Goal: Information Seeking & Learning: Learn about a topic

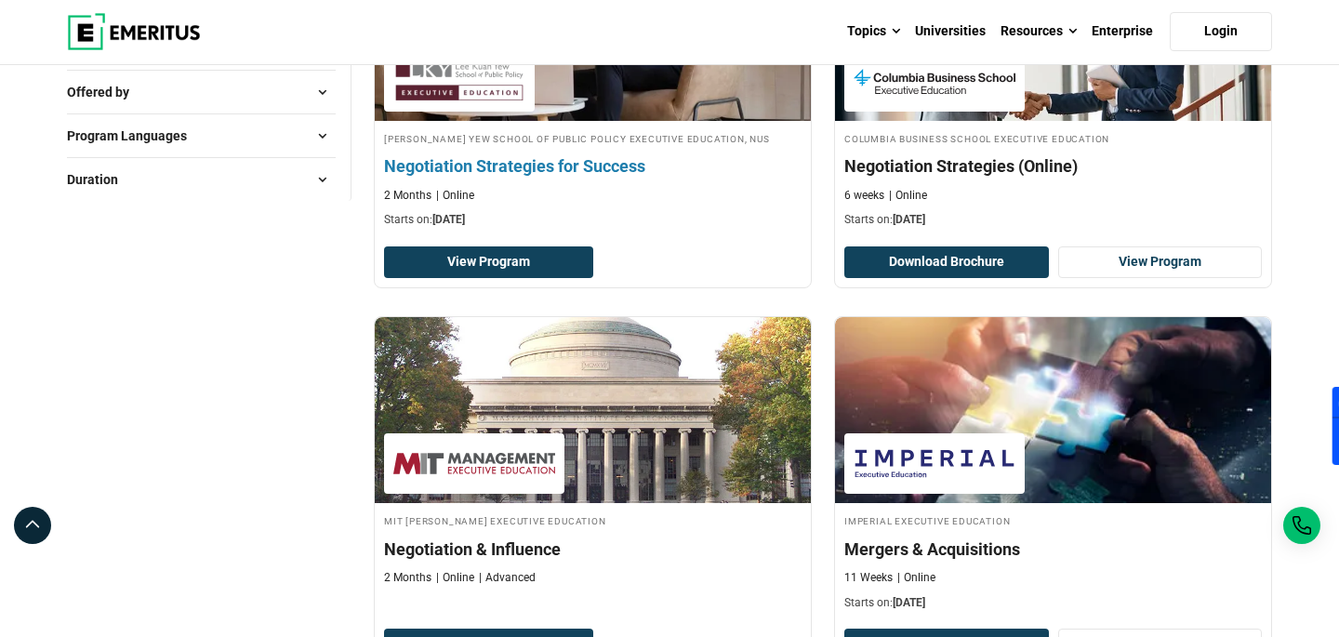
scroll to position [402, 0]
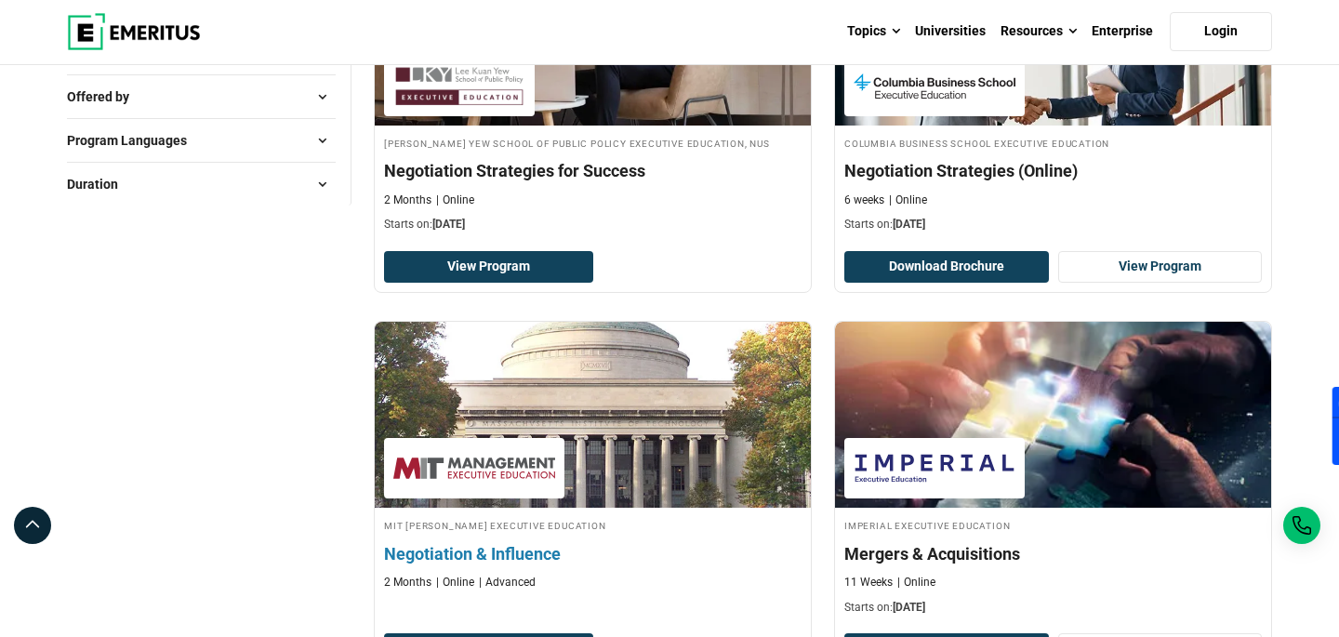
click at [499, 555] on h4 "Negotiation & Influence" at bounding box center [592, 553] width 417 height 23
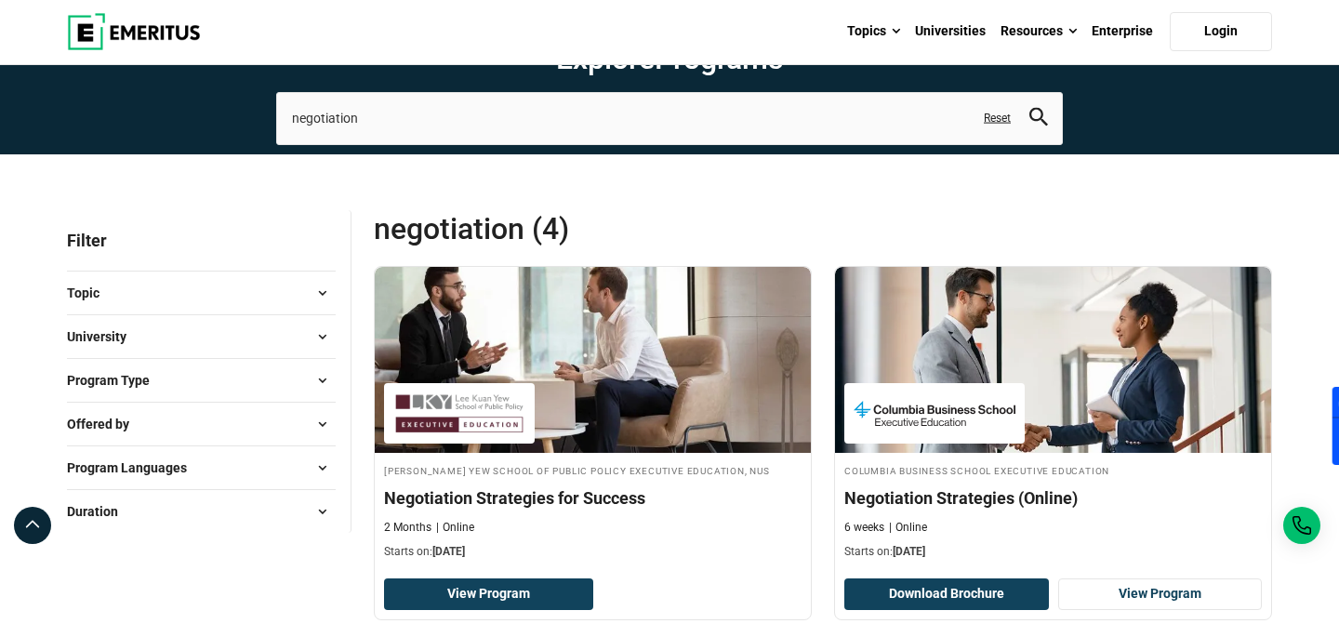
scroll to position [74, 0]
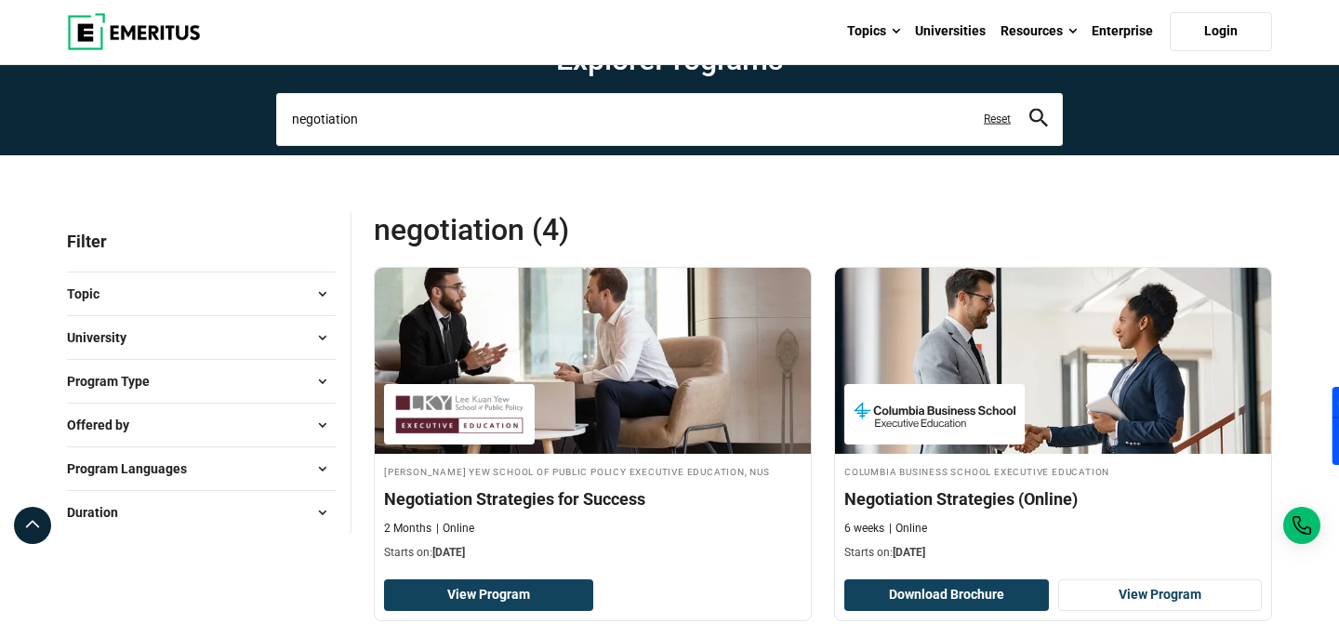
drag, startPoint x: 468, startPoint y: 120, endPoint x: 46, endPoint y: 108, distance: 421.2
click at [55, 104] on section "Explore Programs negotiation negotiation Related Programs Negotiation Strategie…" at bounding box center [669, 74] width 1339 height 164
type input "Influence"
click at [1029, 109] on button "search" at bounding box center [1038, 119] width 19 height 21
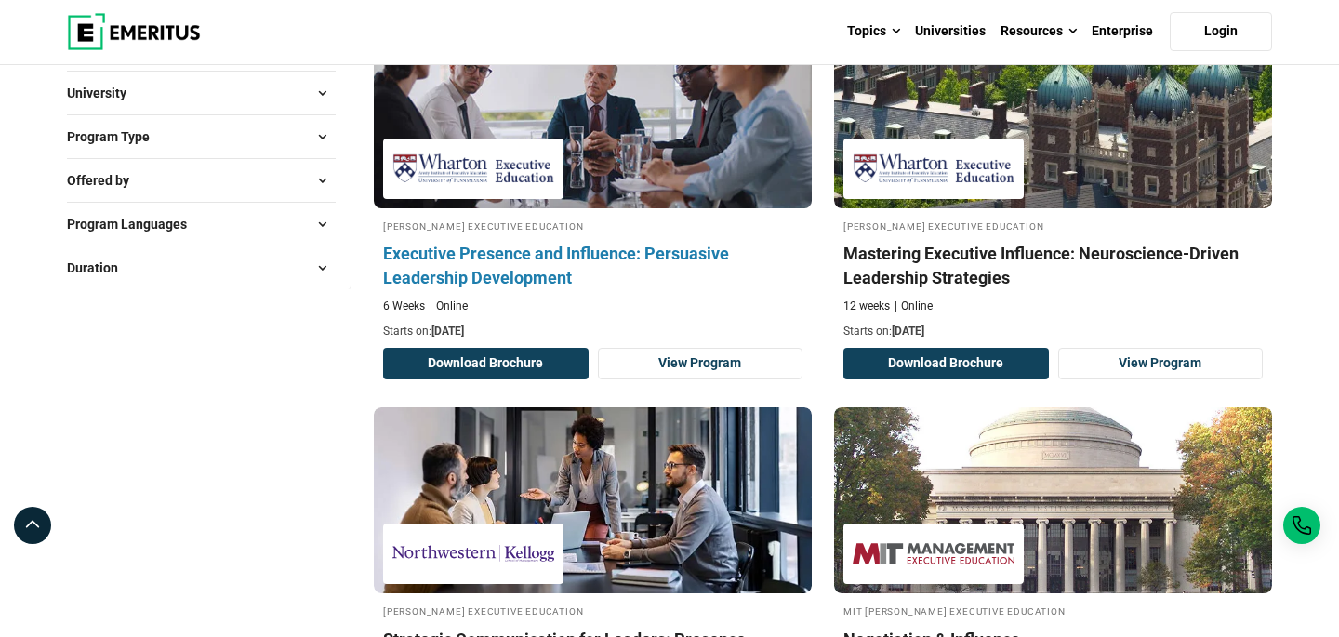
scroll to position [311, 0]
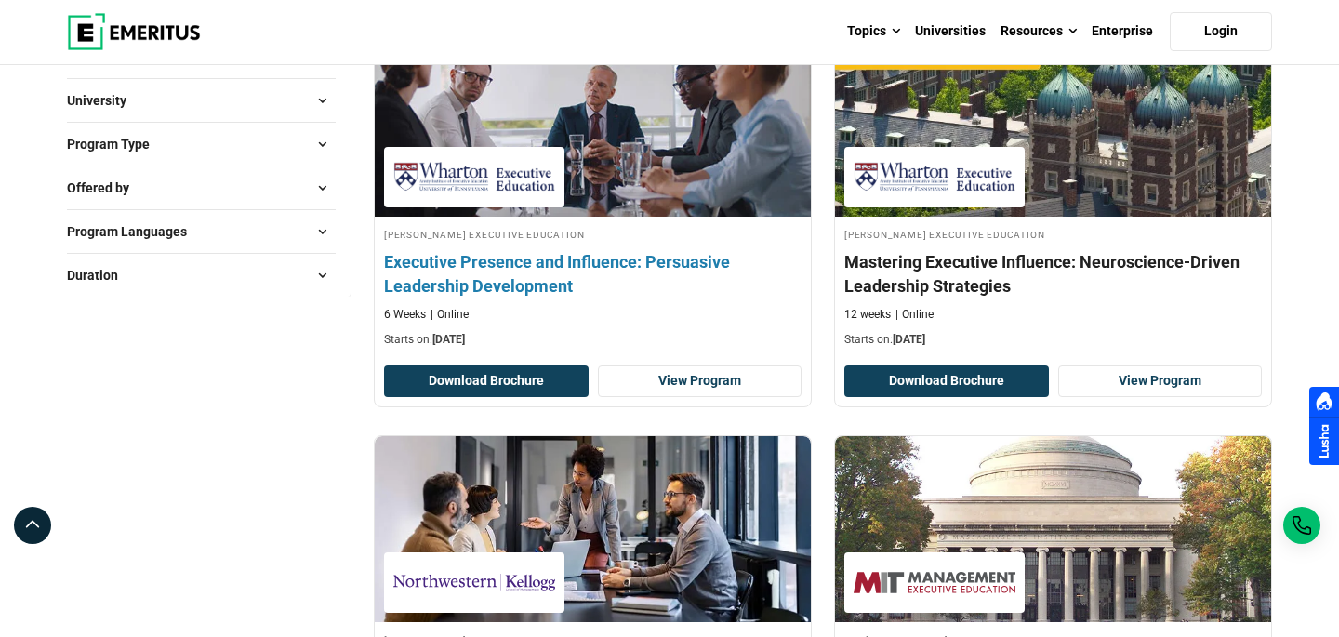
click at [535, 274] on h4 "Executive Presence and Influence: Persuasive Leadership Development" at bounding box center [592, 273] width 417 height 46
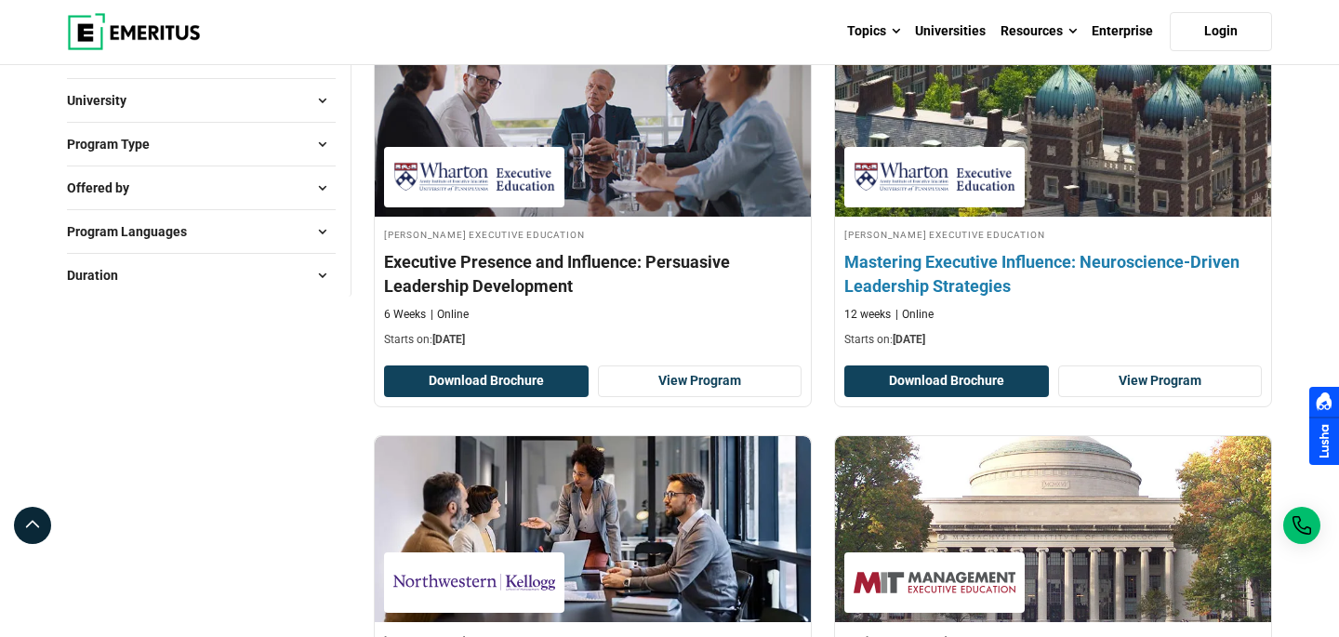
click at [978, 284] on h4 "Mastering Executive Influence: Neuroscience-Driven Leadership Strategies" at bounding box center [1052, 273] width 417 height 46
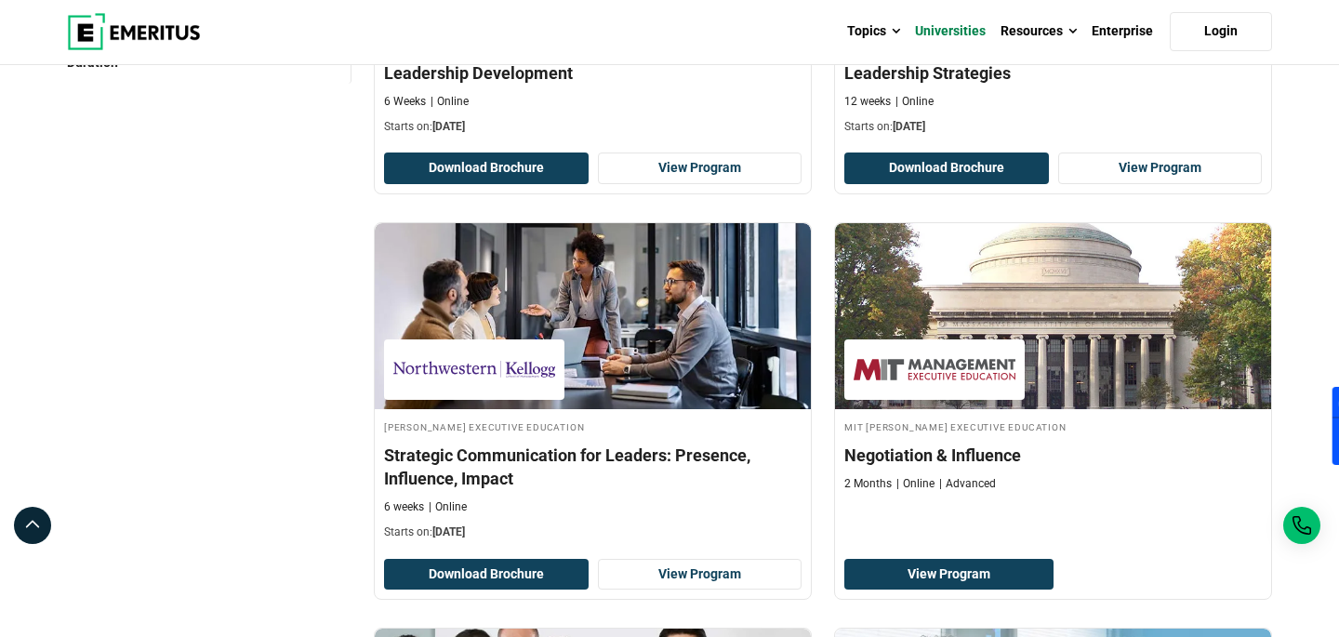
scroll to position [294, 0]
